Goal: Navigation & Orientation: Find specific page/section

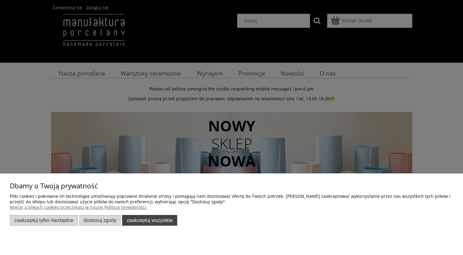
click at [146, 222] on button "Zaakceptuj wszystkie" at bounding box center [149, 220] width 55 height 11
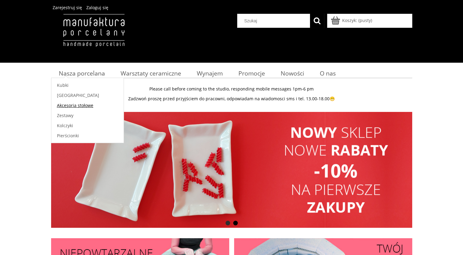
click at [82, 103] on span "Akcesoria stołowe" at bounding box center [75, 105] width 36 height 6
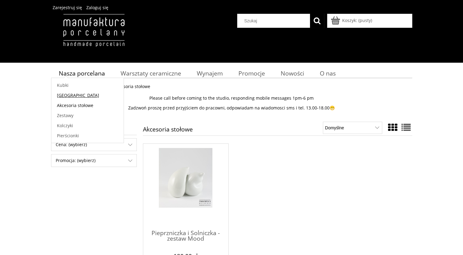
click at [73, 97] on link "[GEOGRAPHIC_DATA]" at bounding box center [87, 95] width 72 height 10
